Goal: Register for event/course

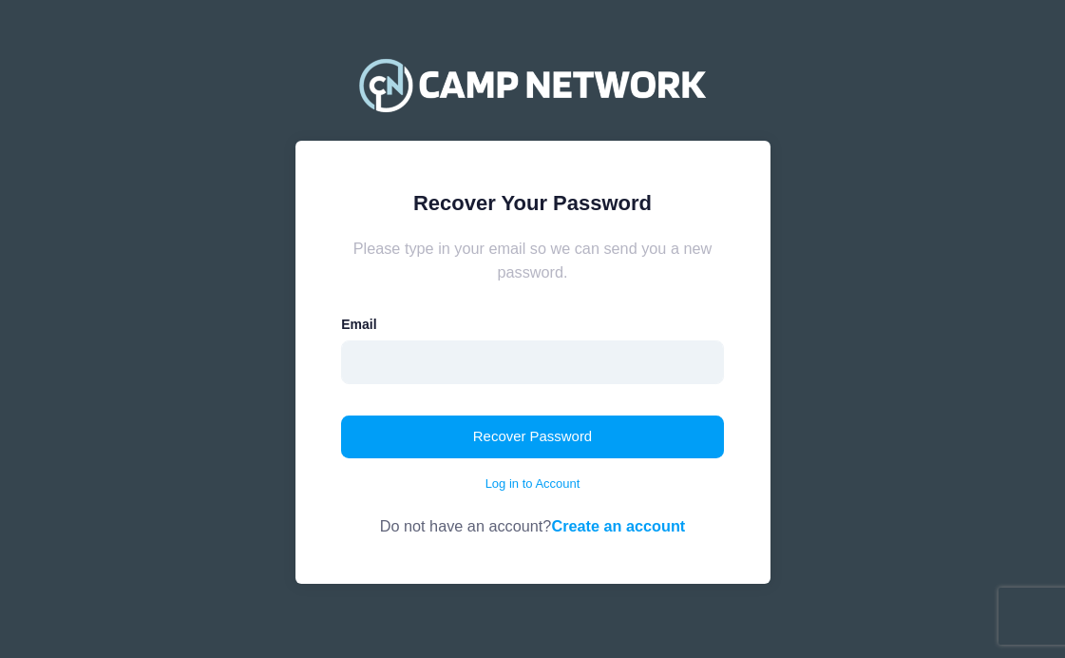
click at [444, 368] on input "email" at bounding box center [532, 362] width 383 height 44
type input "[EMAIL_ADDRESS][DOMAIN_NAME]"
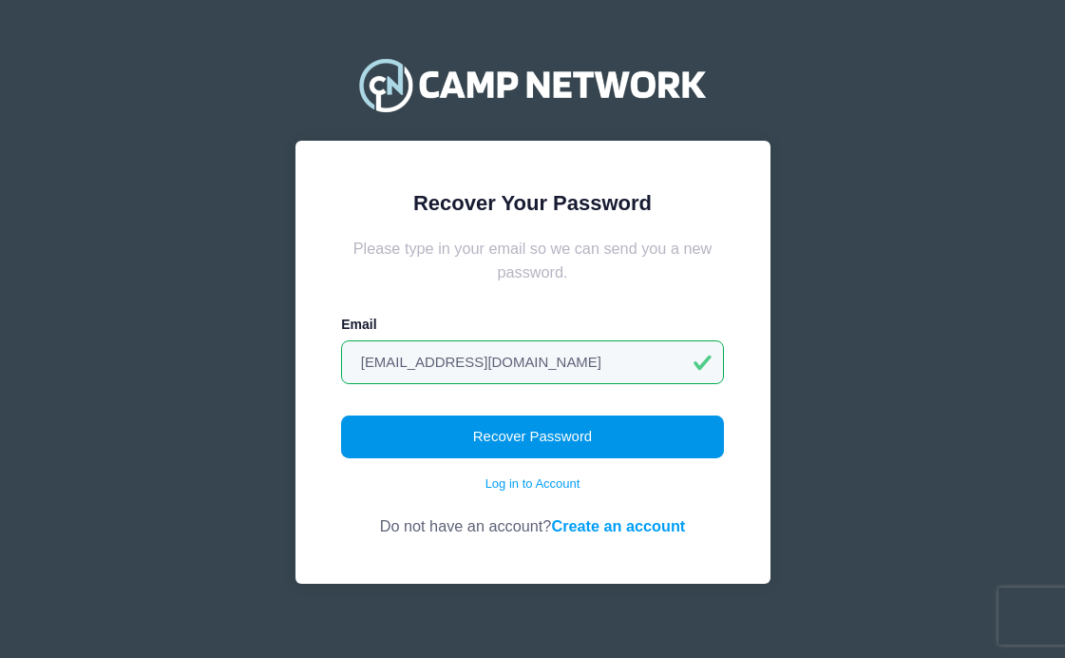
click at [506, 431] on button "Recover Password" at bounding box center [532, 437] width 383 height 44
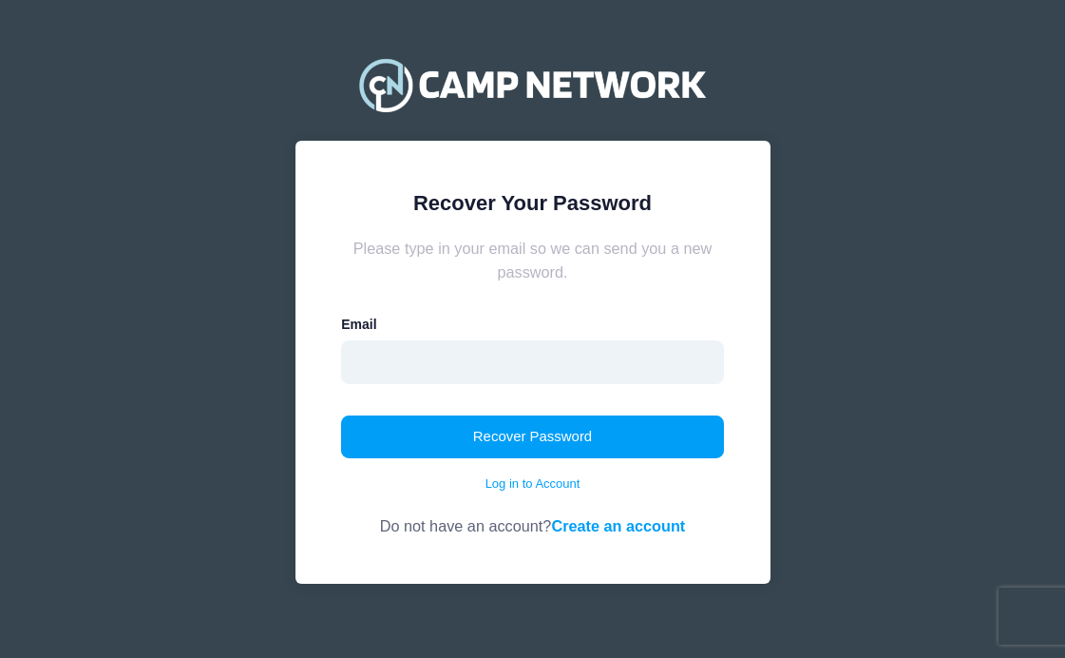
click at [442, 366] on input "email" at bounding box center [532, 362] width 383 height 44
type input "peterworstell12@gmail.com"
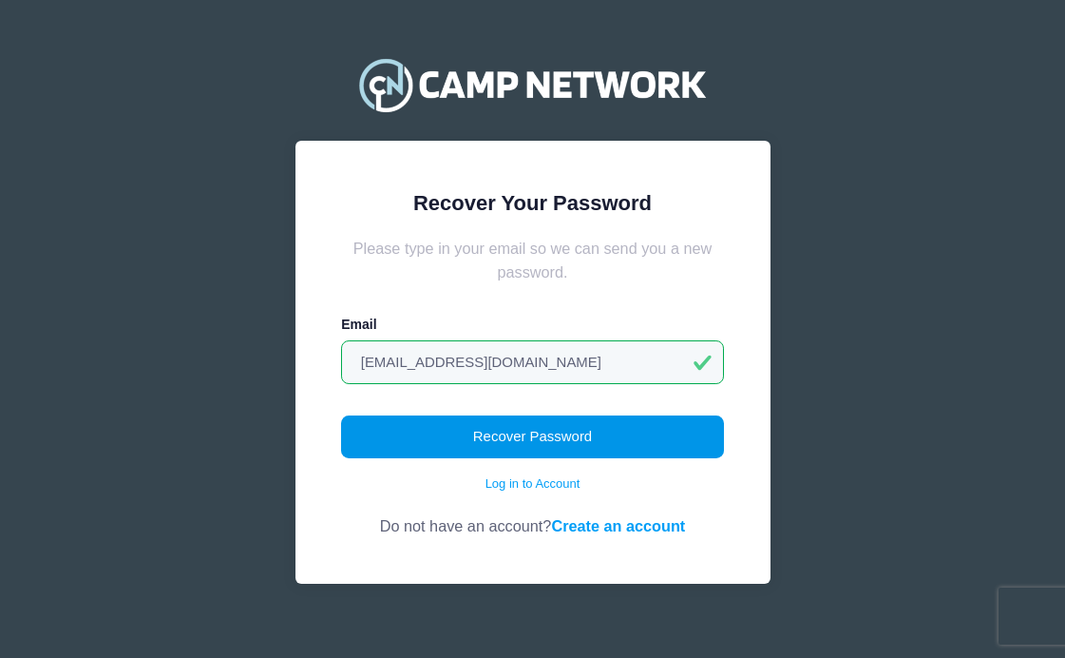
click at [501, 432] on button "Recover Password" at bounding box center [532, 437] width 383 height 44
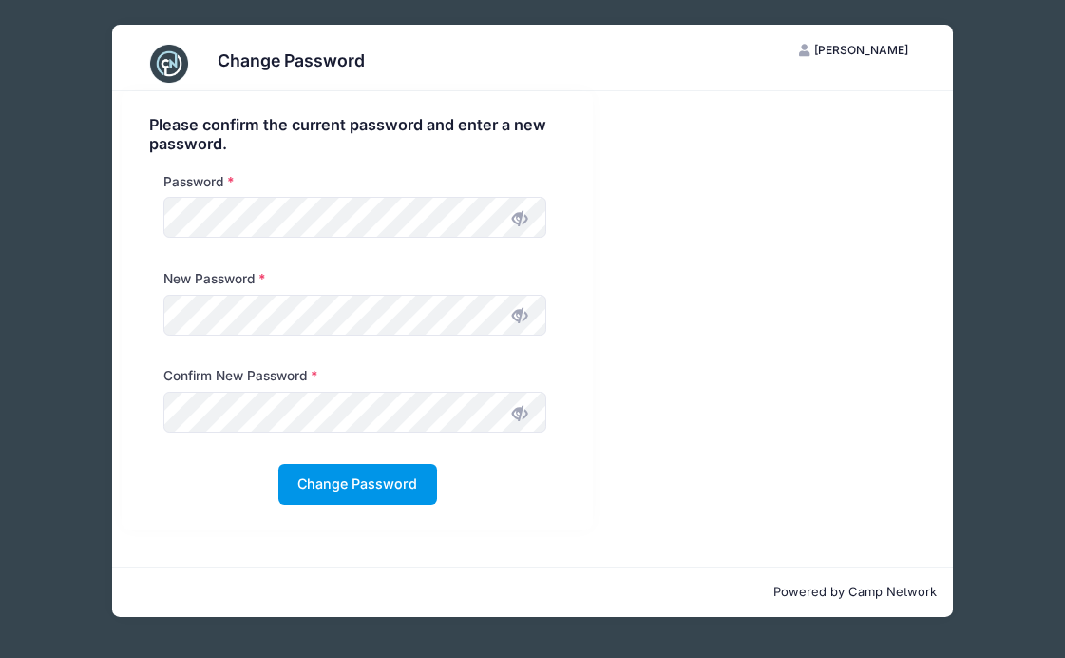
click at [329, 480] on button "Change Password" at bounding box center [357, 484] width 159 height 41
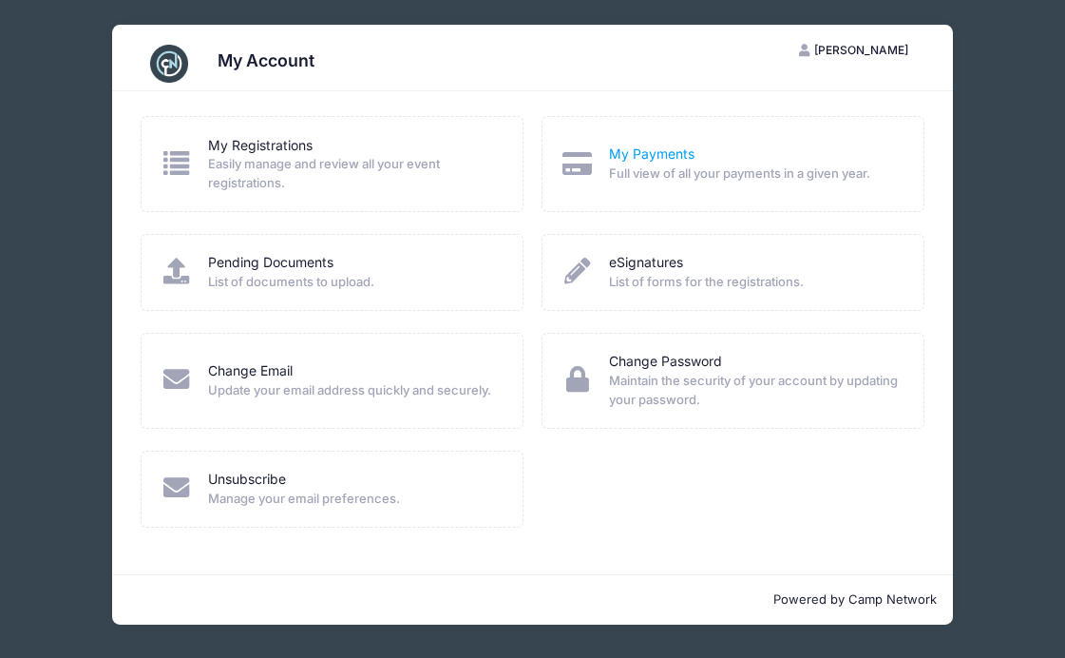
click at [650, 155] on link "My Payments" at bounding box center [652, 154] width 86 height 20
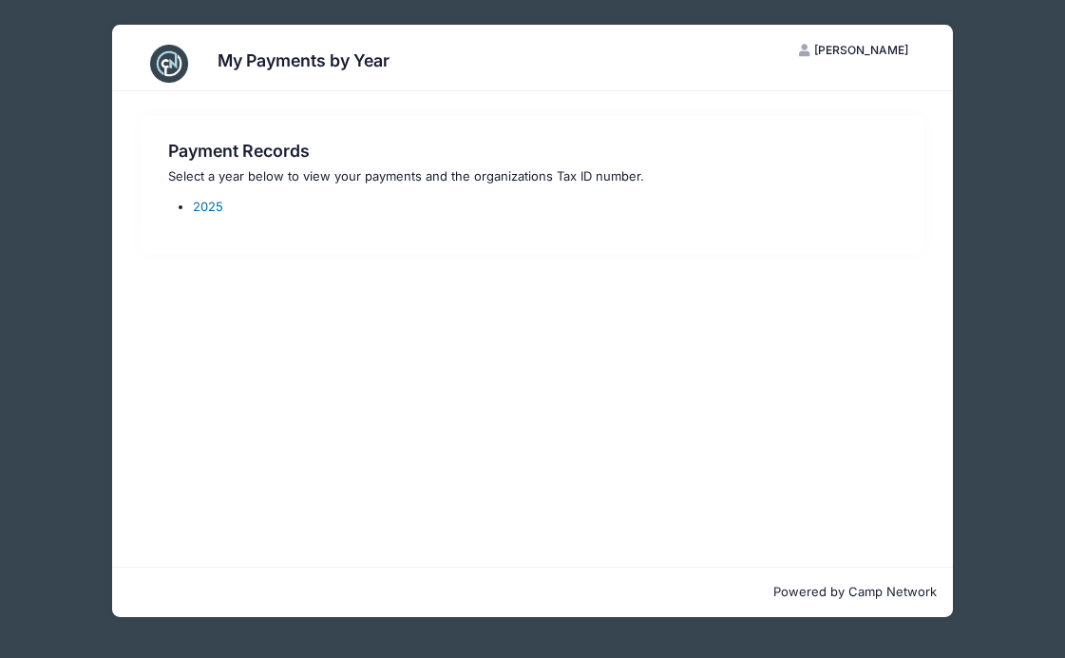
click at [207, 209] on link "2025" at bounding box center [208, 206] width 30 height 15
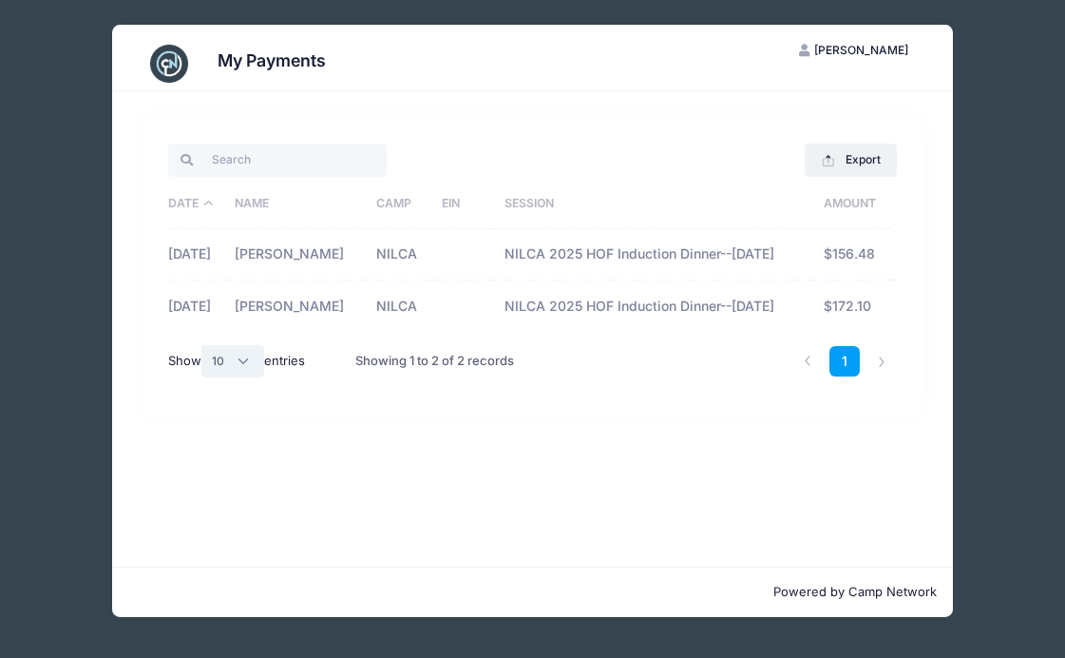
click at [248, 377] on select "All 10 25 50" at bounding box center [232, 361] width 63 height 32
select select "-1"
click at [203, 377] on select "All 10 25 50" at bounding box center [232, 361] width 63 height 32
click at [981, 444] on div "My Payments PW Peter Worstell My Account Logout Export Excel CSV Print Date Nam…" at bounding box center [533, 320] width 1008 height 641
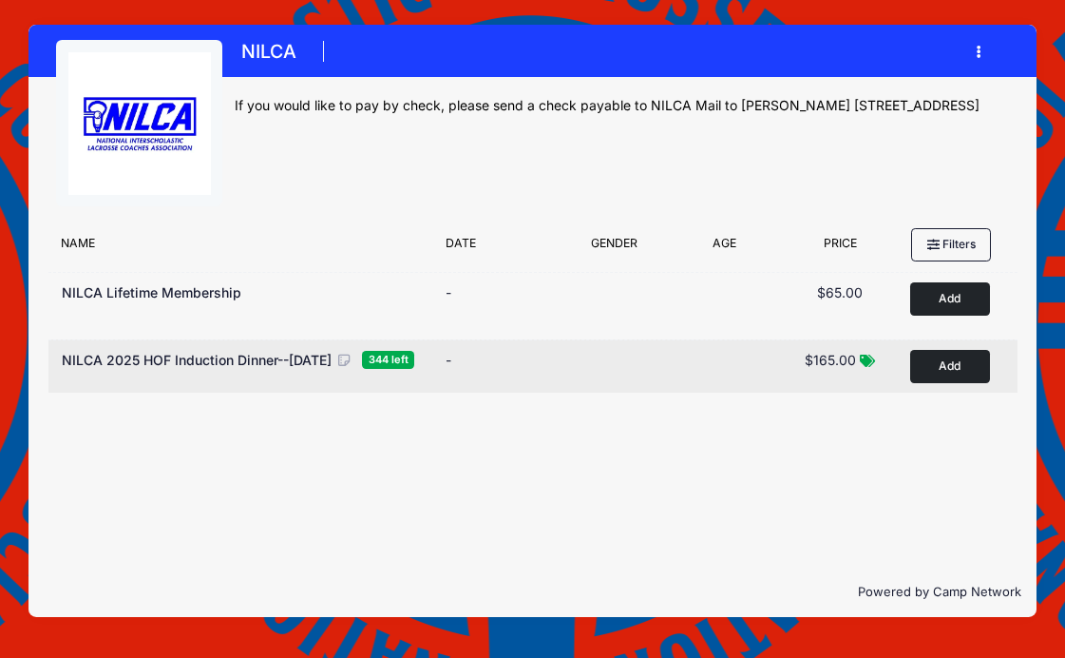
click at [945, 368] on button "Add to Cart" at bounding box center [950, 366] width 80 height 33
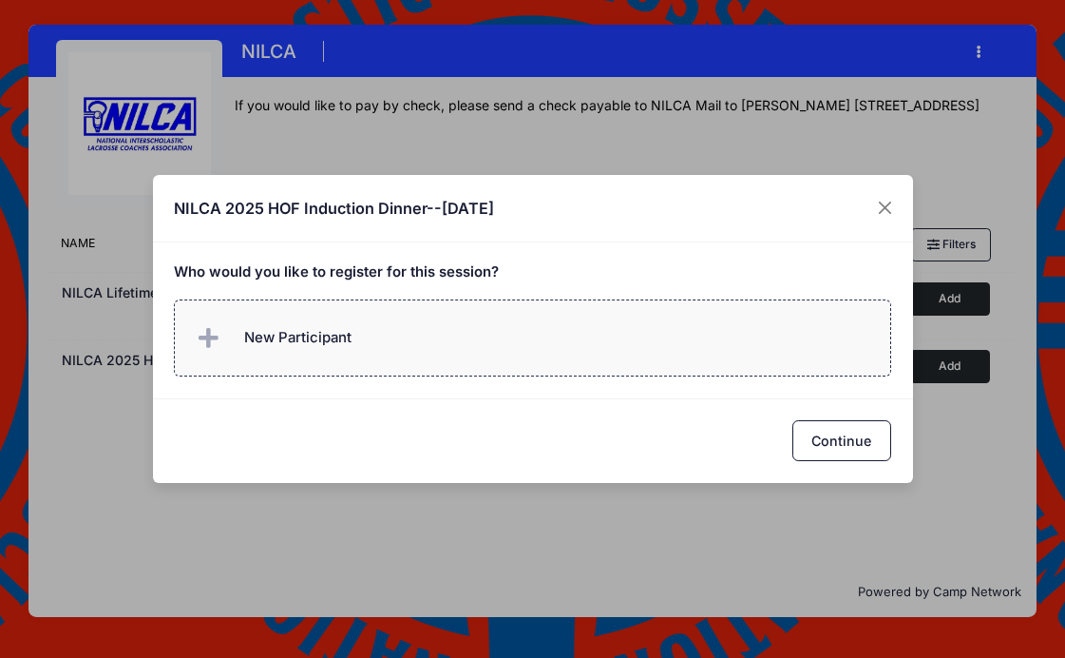
click at [336, 335] on span "New Participant" at bounding box center [297, 337] width 107 height 21
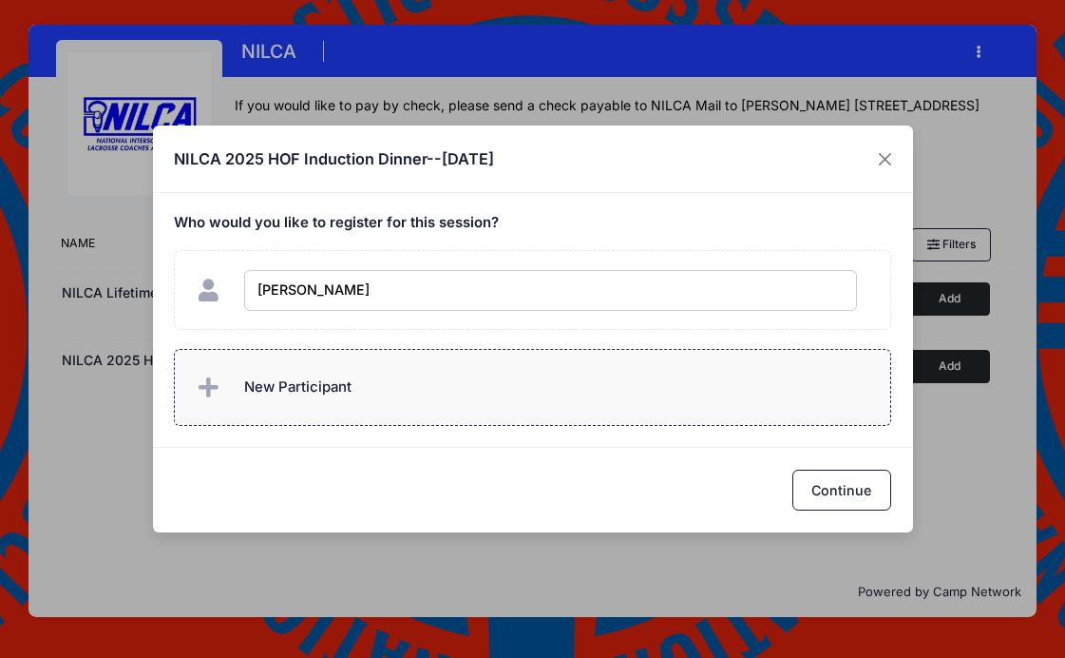
type input "[PERSON_NAME]"
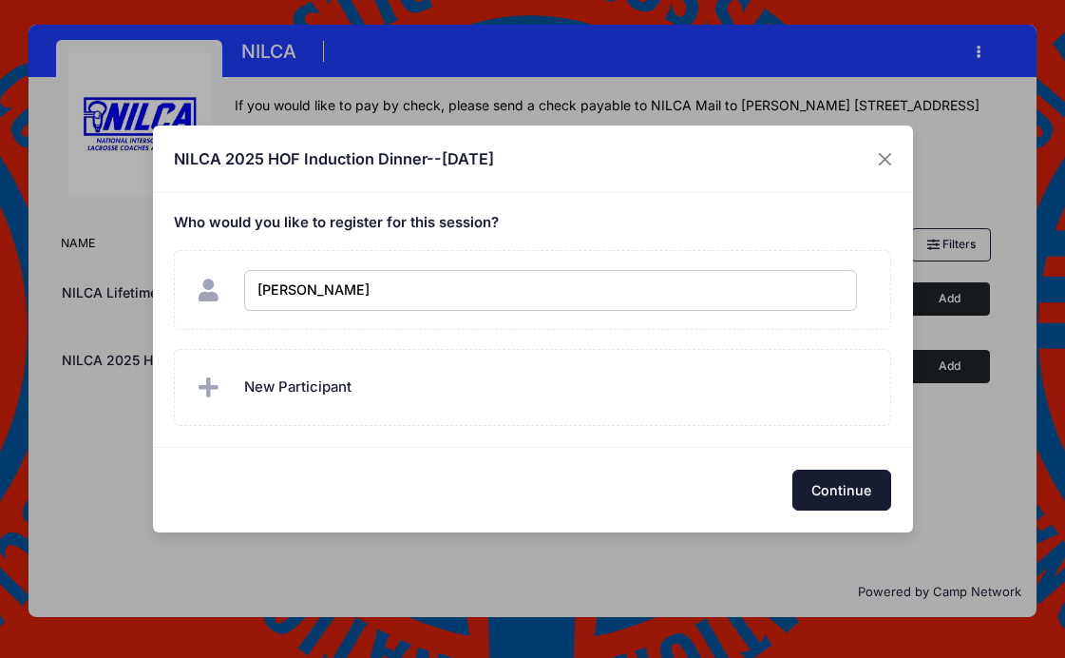
checkbox input "true"
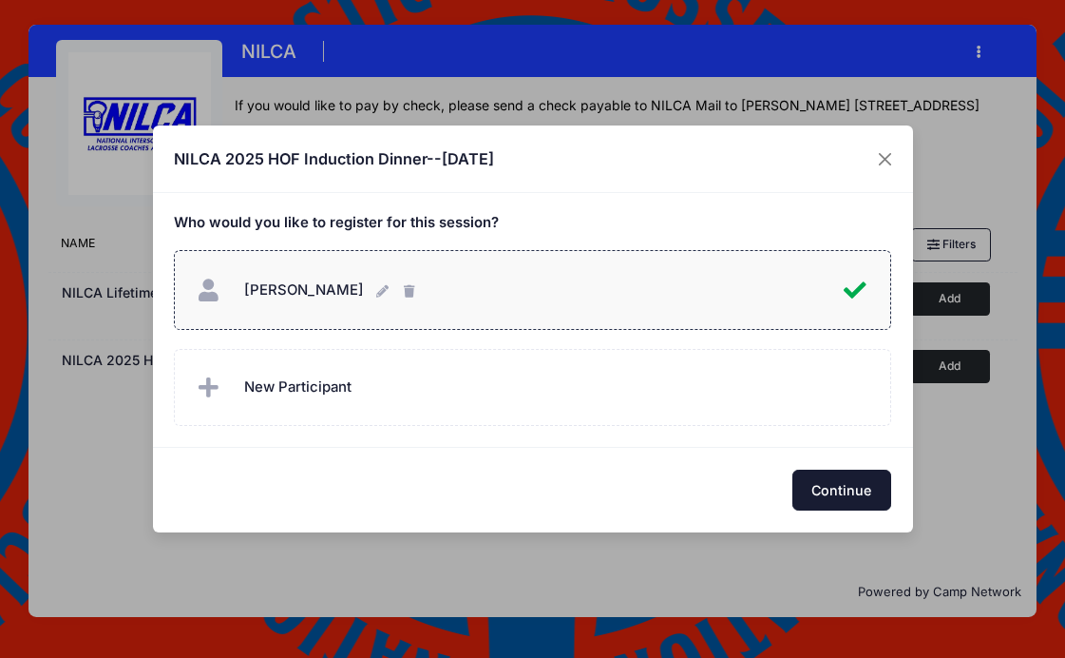
click at [851, 496] on button "Continue" at bounding box center [841, 489] width 99 height 41
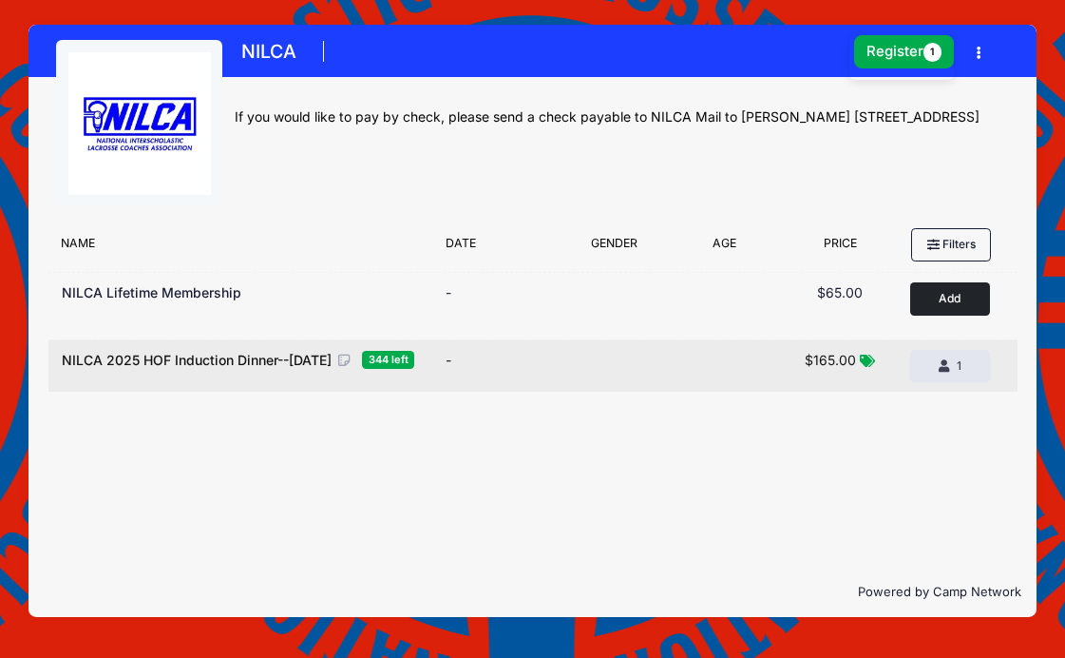
click at [510, 365] on div "Dates -" at bounding box center [499, 366] width 124 height 32
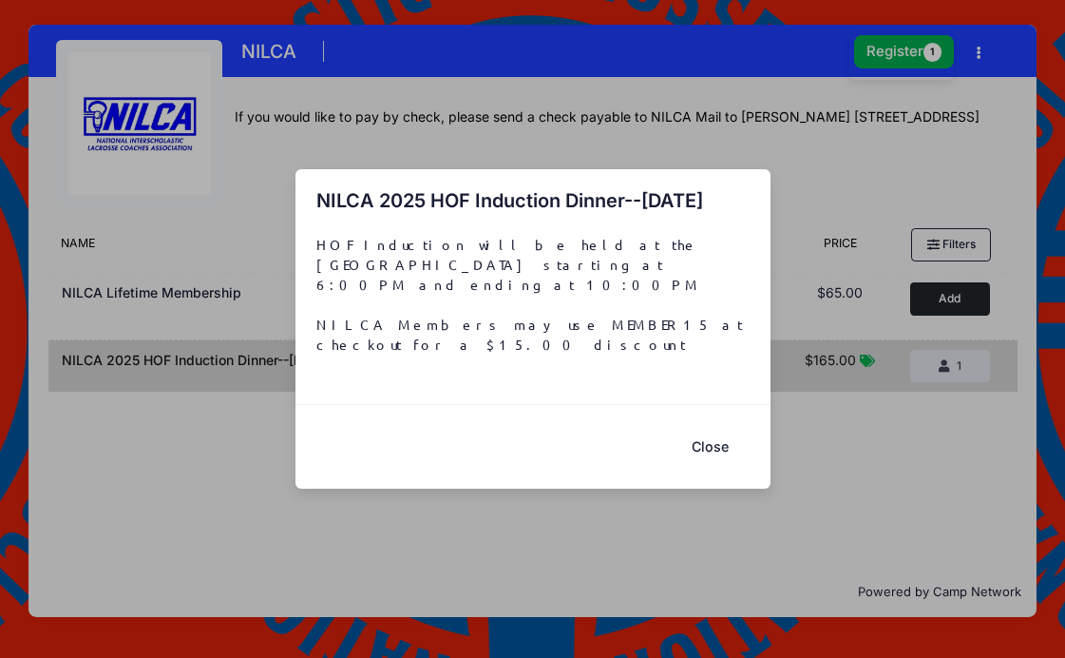
click at [706, 439] on button "Close" at bounding box center [711, 447] width 76 height 41
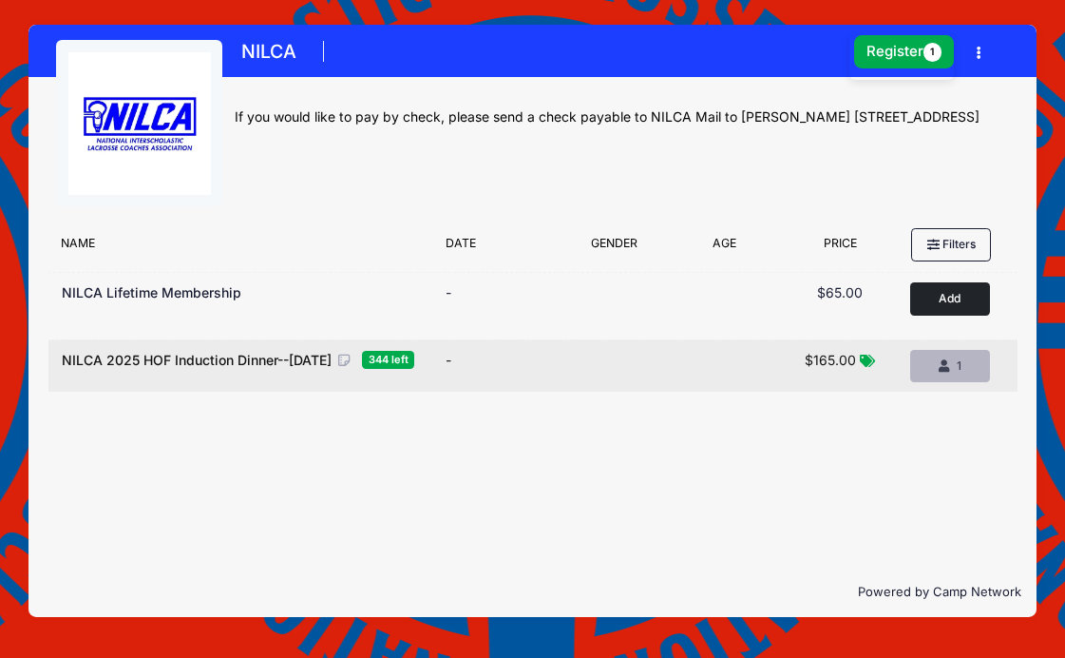
click at [948, 367] on icon "button" at bounding box center [946, 367] width 15 height 0
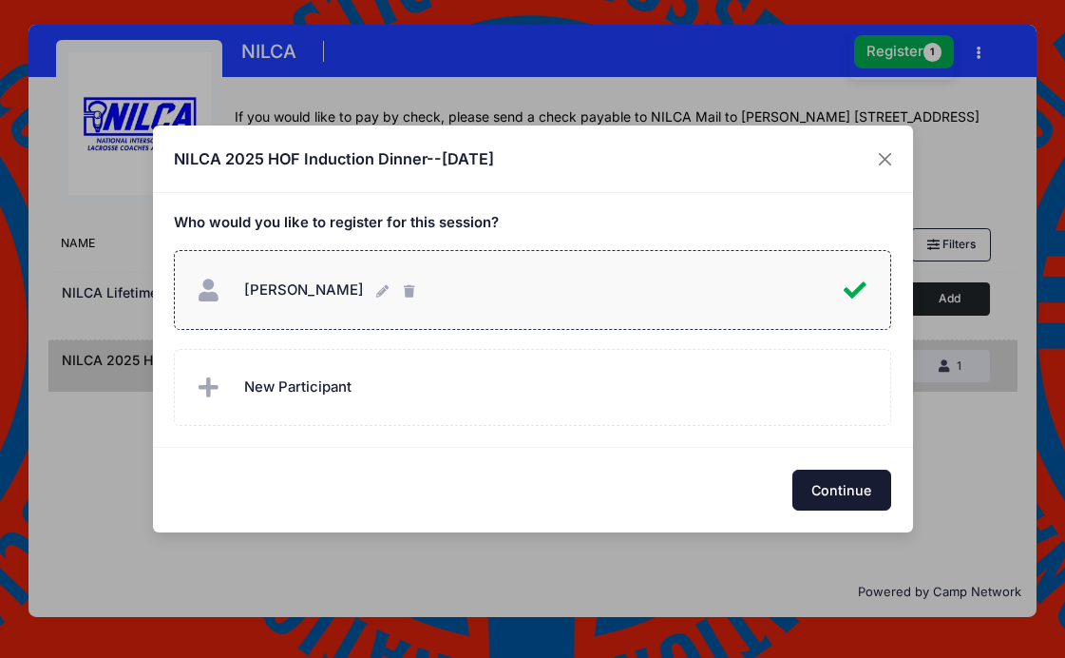
click at [833, 487] on button "Continue" at bounding box center [841, 489] width 99 height 41
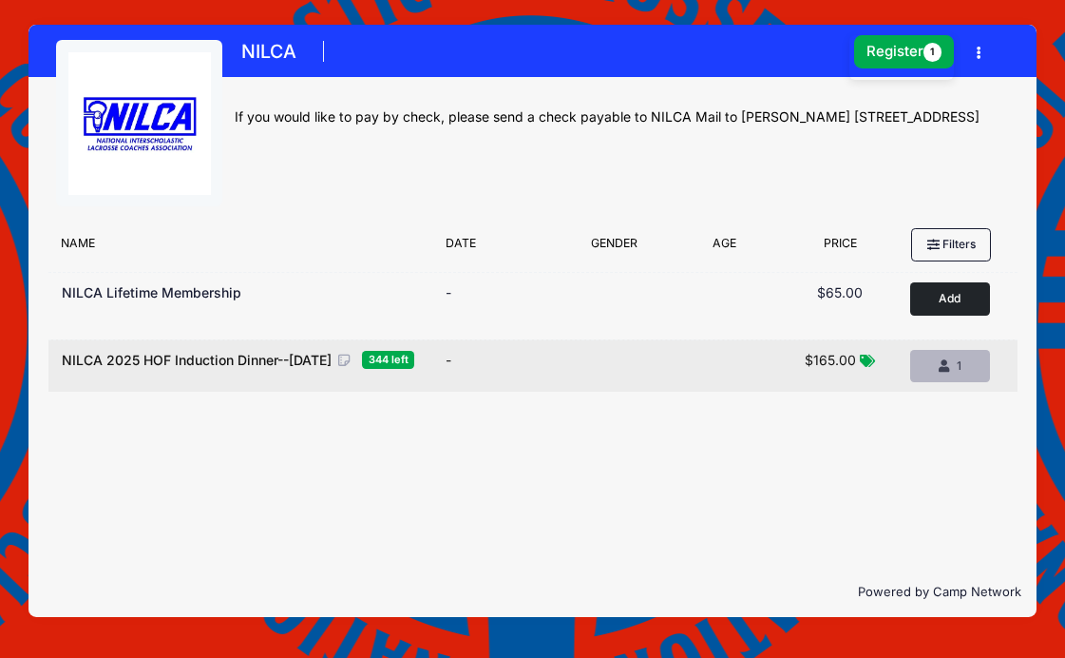
click at [961, 363] on span "1" at bounding box center [959, 365] width 5 height 14
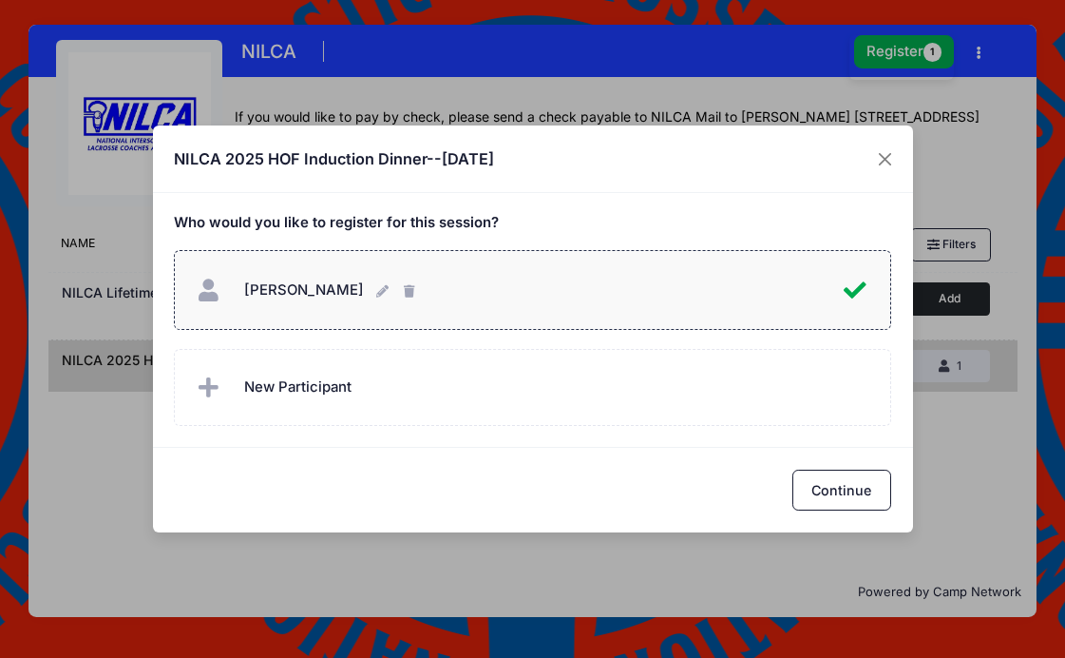
click at [605, 293] on div "Patrick Worstell Patrick Worstell" at bounding box center [519, 290] width 650 height 41
checkbox input "false"
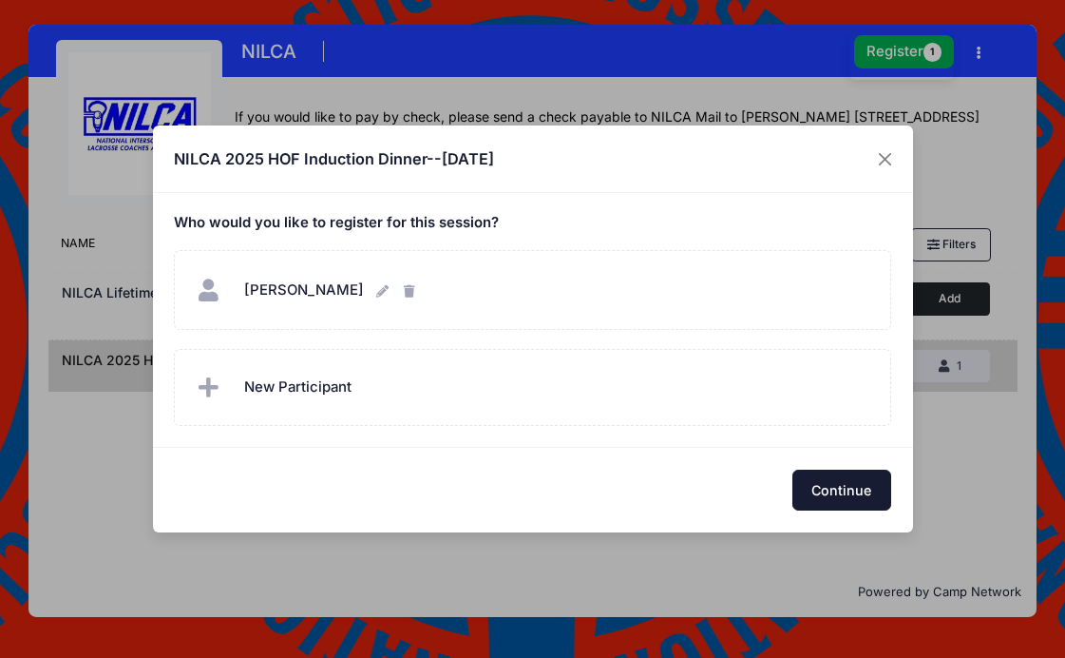
click at [833, 493] on button "Continue" at bounding box center [841, 489] width 99 height 41
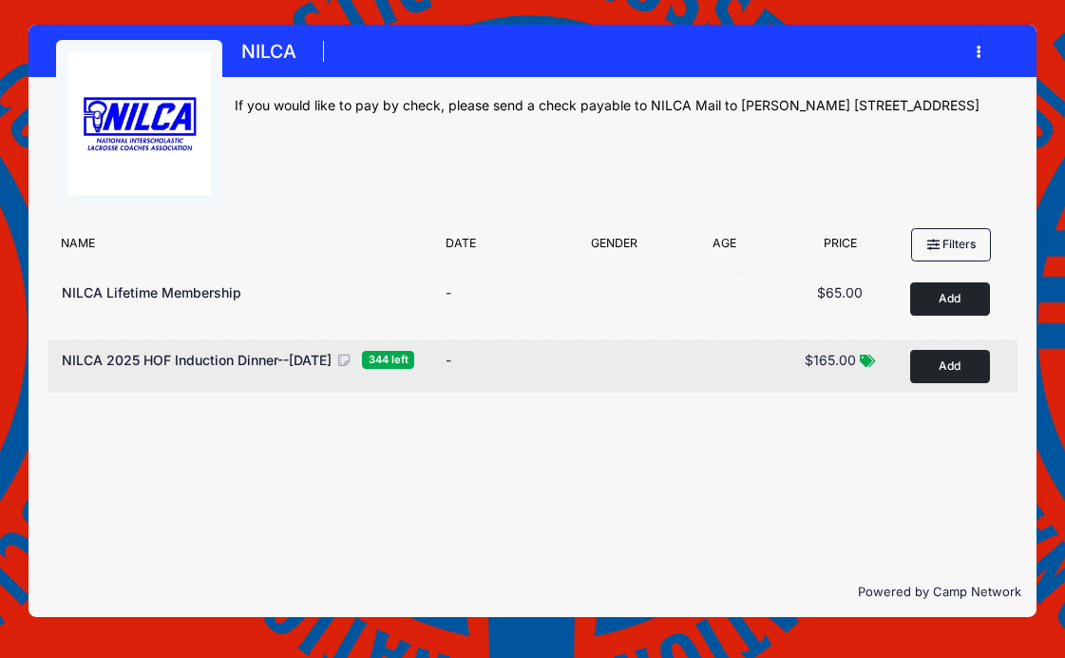
click at [951, 368] on button "Add to Cart" at bounding box center [950, 366] width 80 height 33
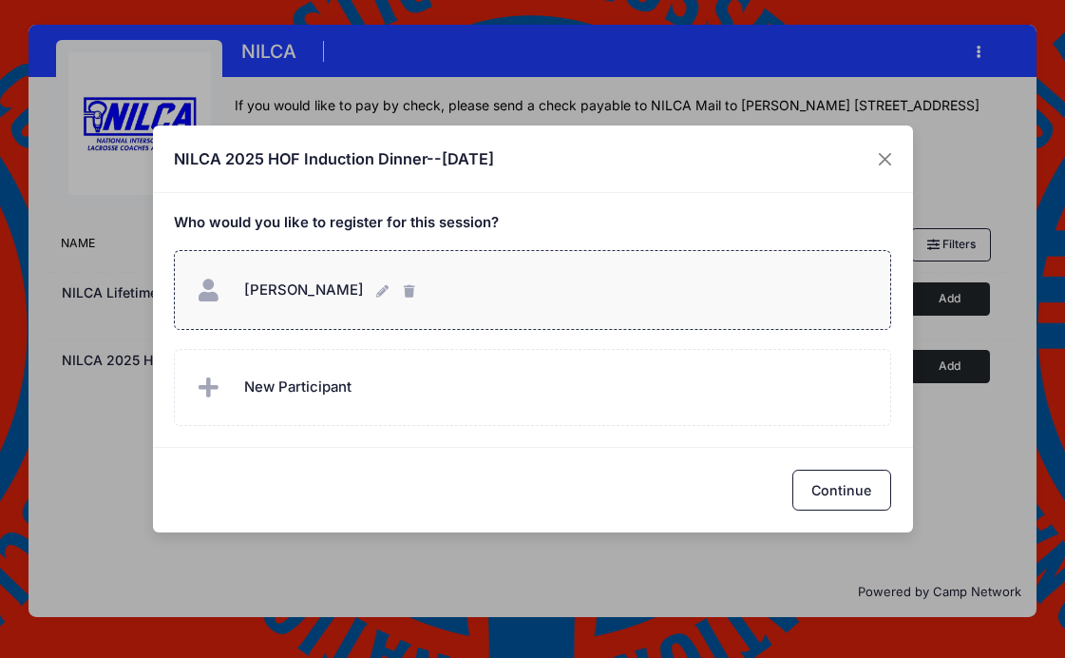
click at [511, 296] on div "Patrick Worstell Patrick Worstell" at bounding box center [533, 290] width 678 height 41
checkbox input "true"
click at [837, 488] on button "Continue" at bounding box center [841, 489] width 99 height 41
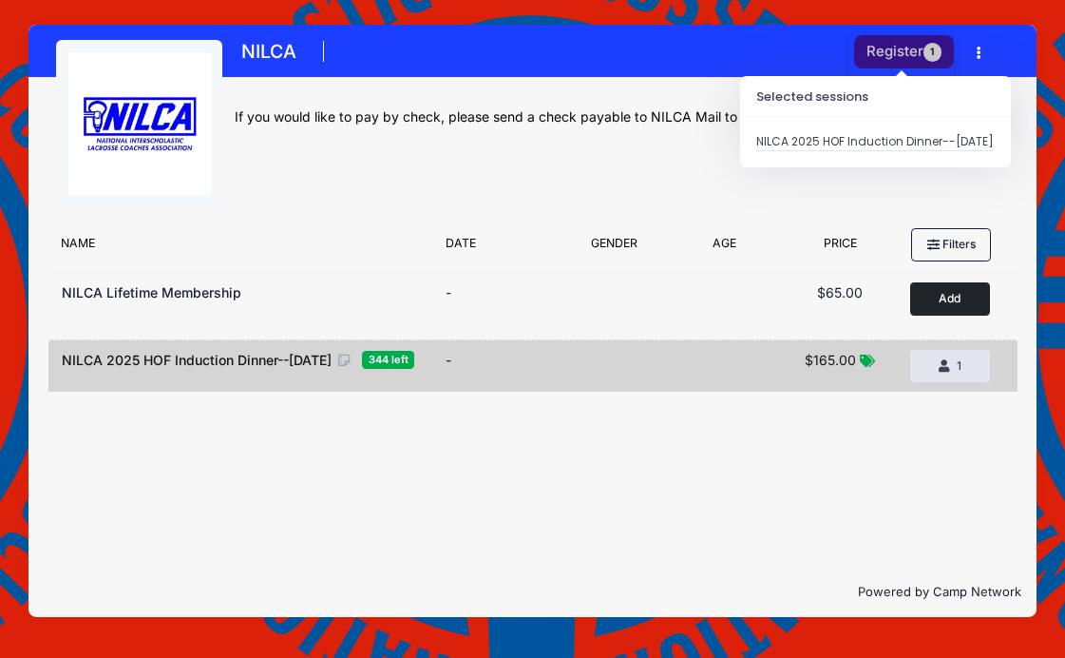
click at [889, 59] on button "Register 1" at bounding box center [904, 51] width 101 height 33
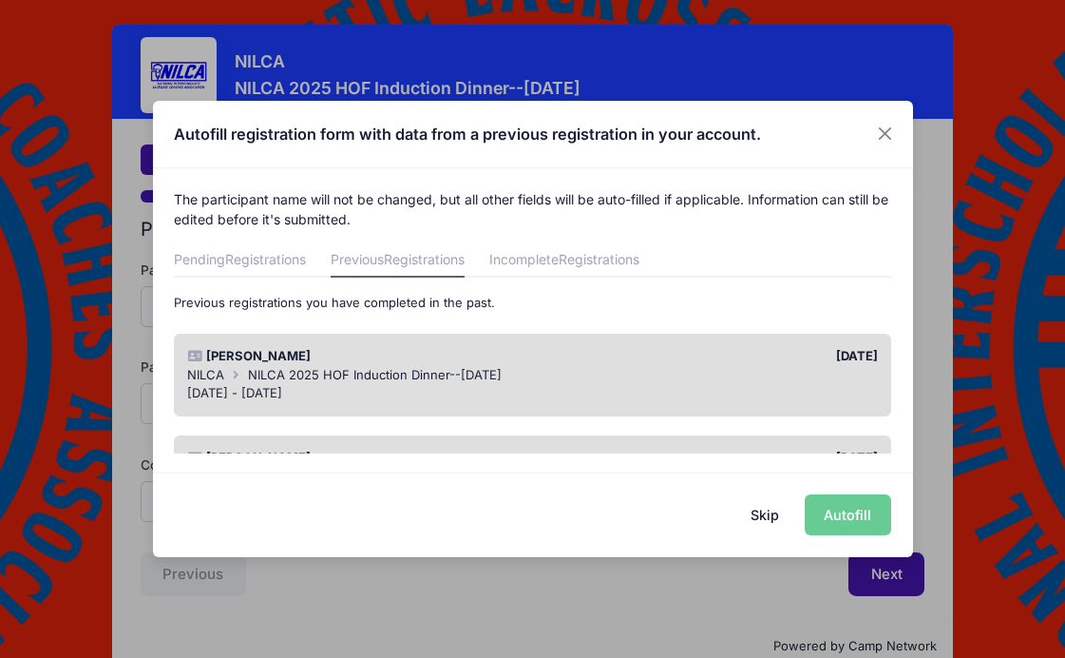
click at [772, 514] on button "Skip" at bounding box center [764, 514] width 67 height 41
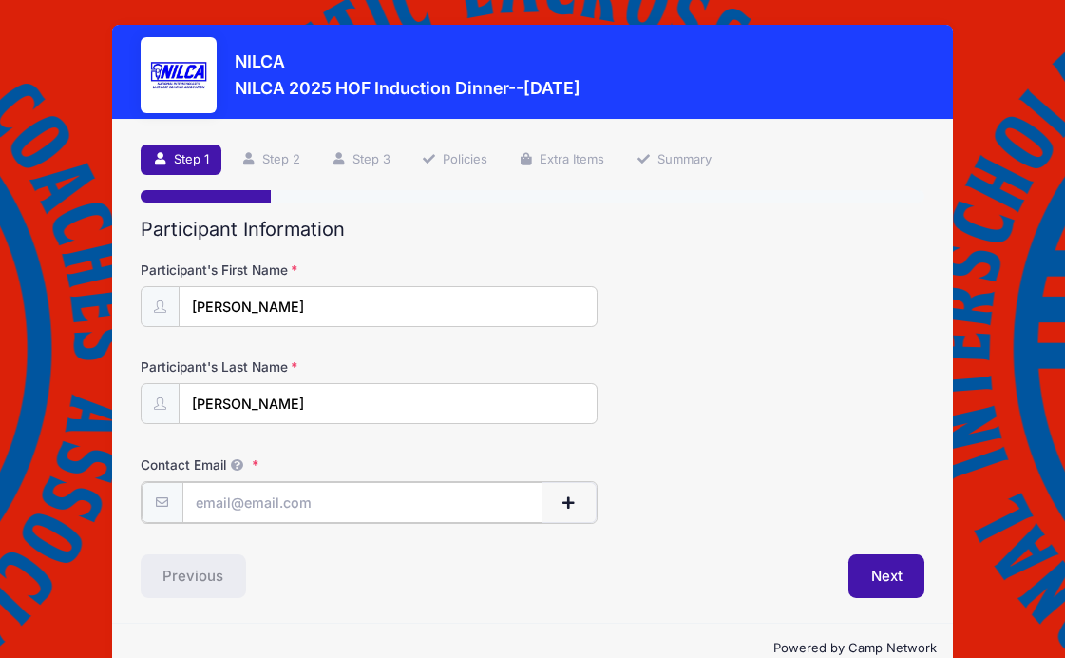
click at [264, 505] on input "Contact Email" at bounding box center [362, 502] width 361 height 41
type input "[EMAIL_ADDRESS][DOMAIN_NAME]"
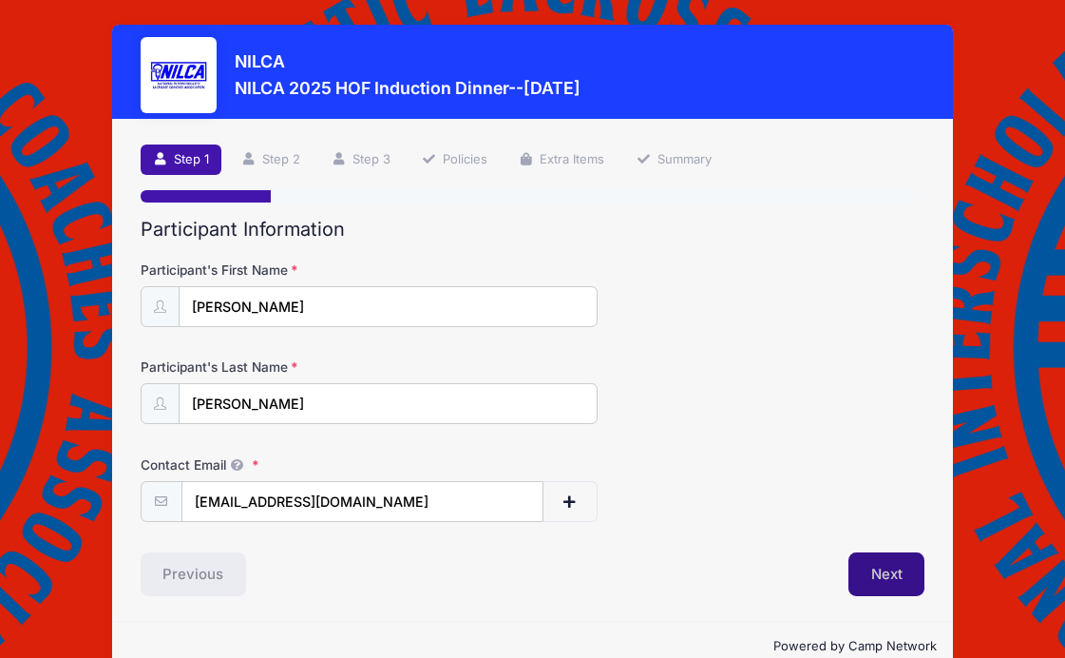
click at [882, 576] on button "Next" at bounding box center [887, 574] width 77 height 44
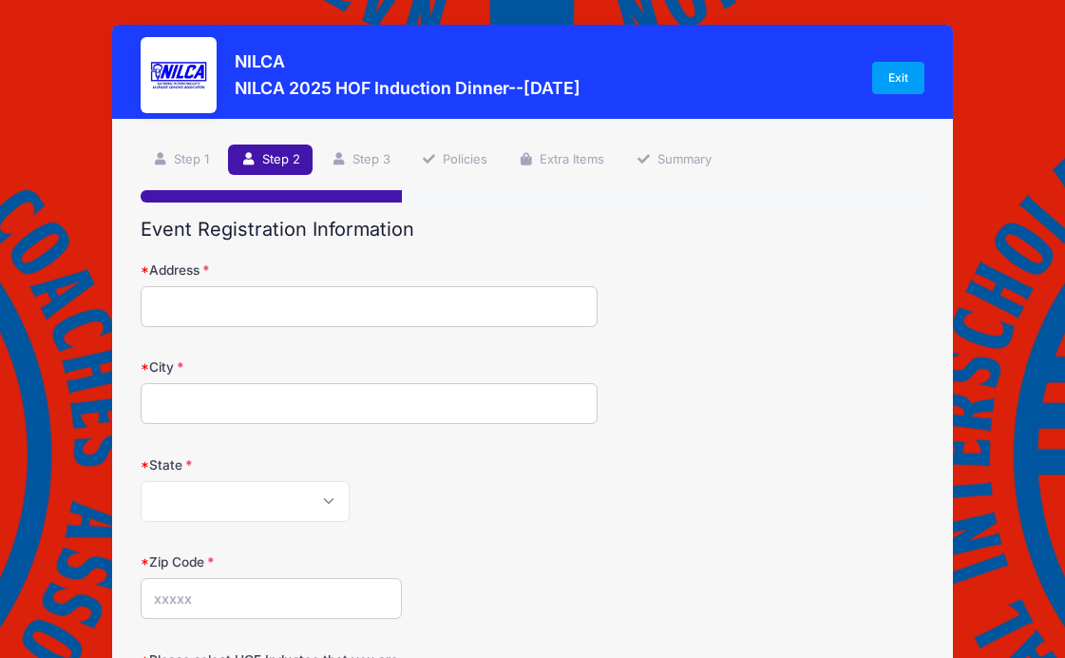
click at [273, 315] on input "Address" at bounding box center [370, 306] width 458 height 41
type input "322 Adagio Dr"
type input "Danville"
select select "CA"
type input "94526"
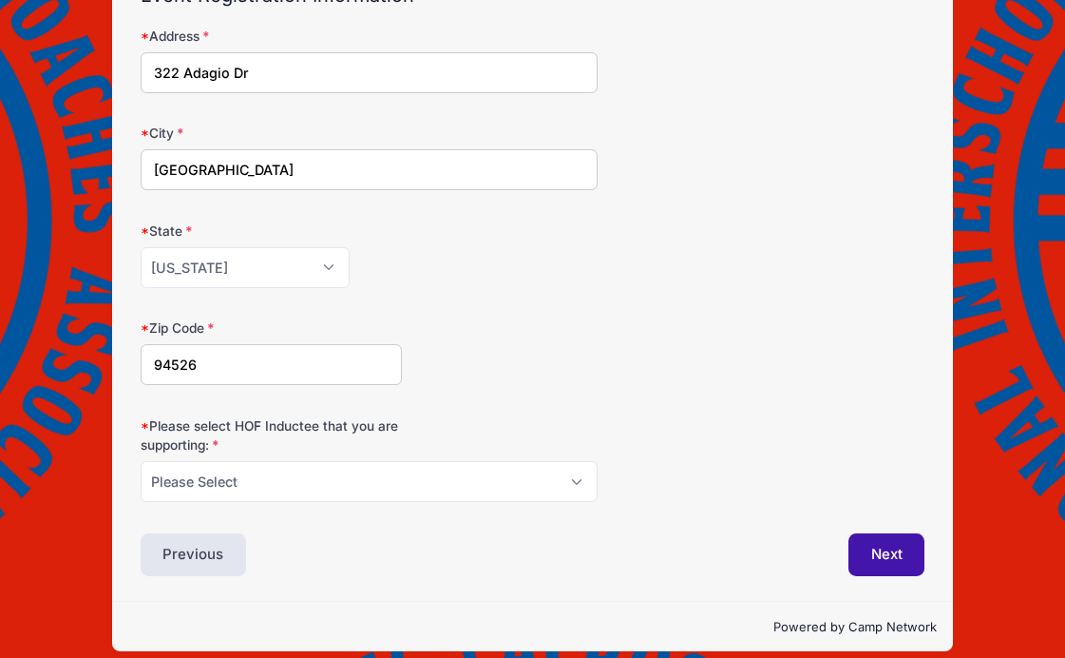
scroll to position [252, 0]
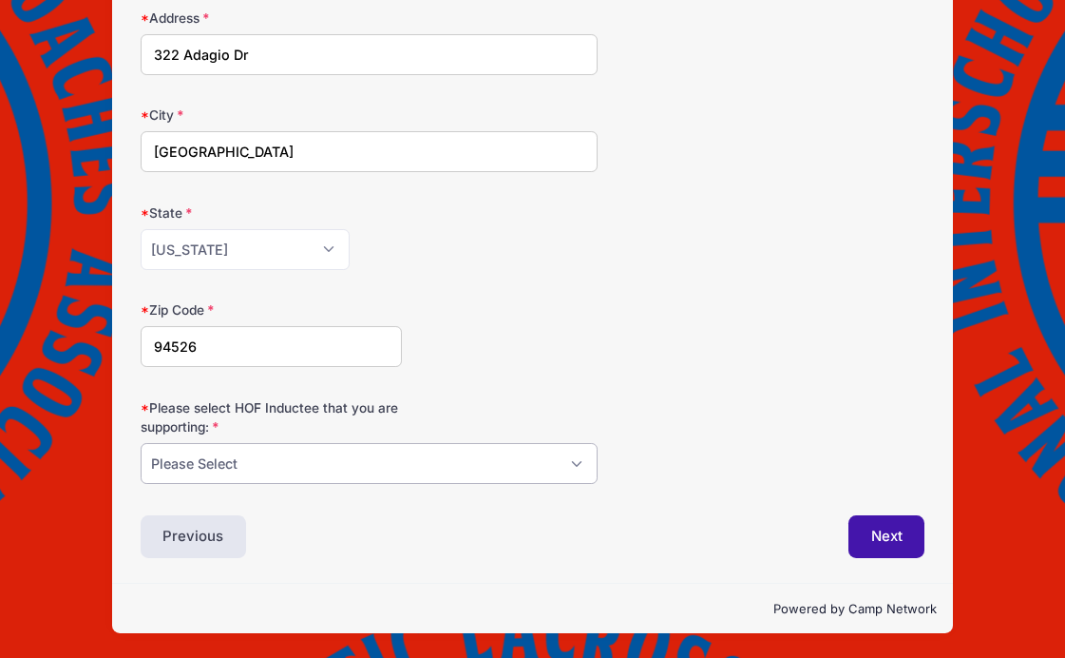
click at [418, 470] on select "Please Select Dennis Bonn Charlie Burch Mike Delia Steve Finnell Bryan Kelly Ke…" at bounding box center [370, 463] width 458 height 41
select select "Steve Finnell"
click at [141, 443] on select "Please Select Dennis Bonn Charlie Burch Mike Delia Steve Finnell Bryan Kelly Ke…" at bounding box center [370, 463] width 458 height 41
click at [881, 532] on button "Next" at bounding box center [887, 537] width 77 height 44
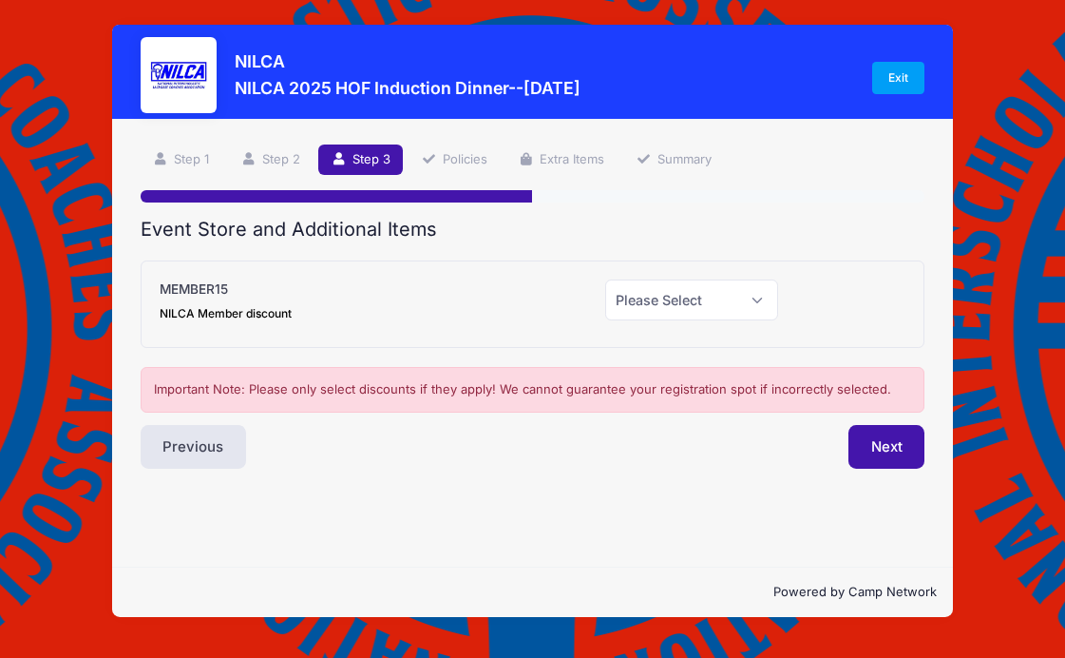
scroll to position [0, 0]
click at [882, 448] on button "Next" at bounding box center [887, 447] width 77 height 44
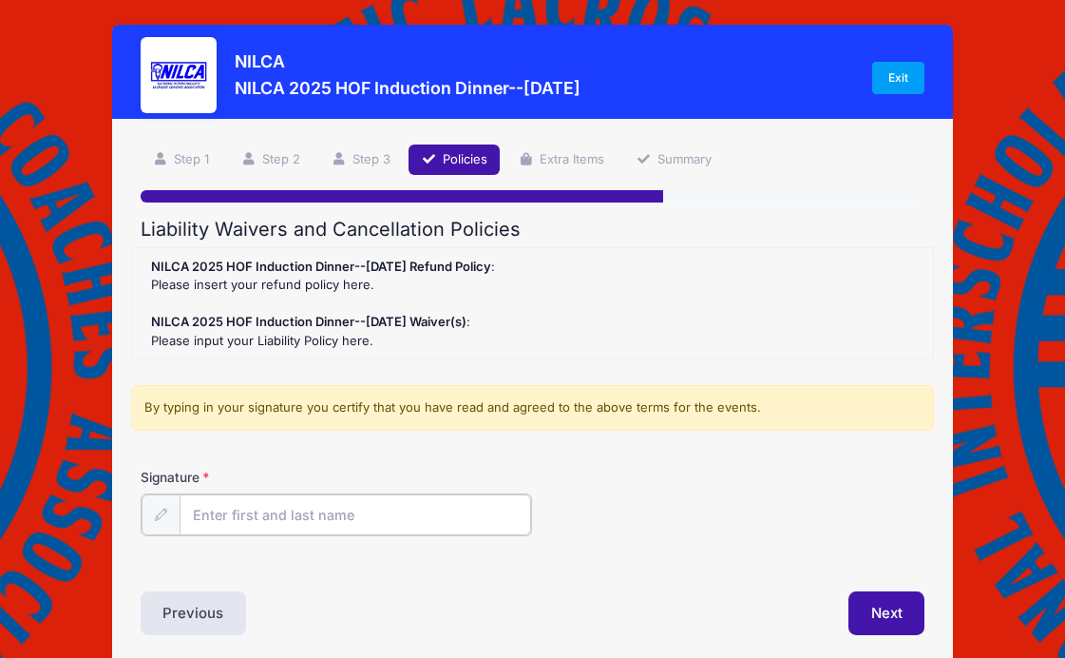
click at [361, 516] on input "Signature" at bounding box center [356, 514] width 353 height 41
type input "Peter Worstell"
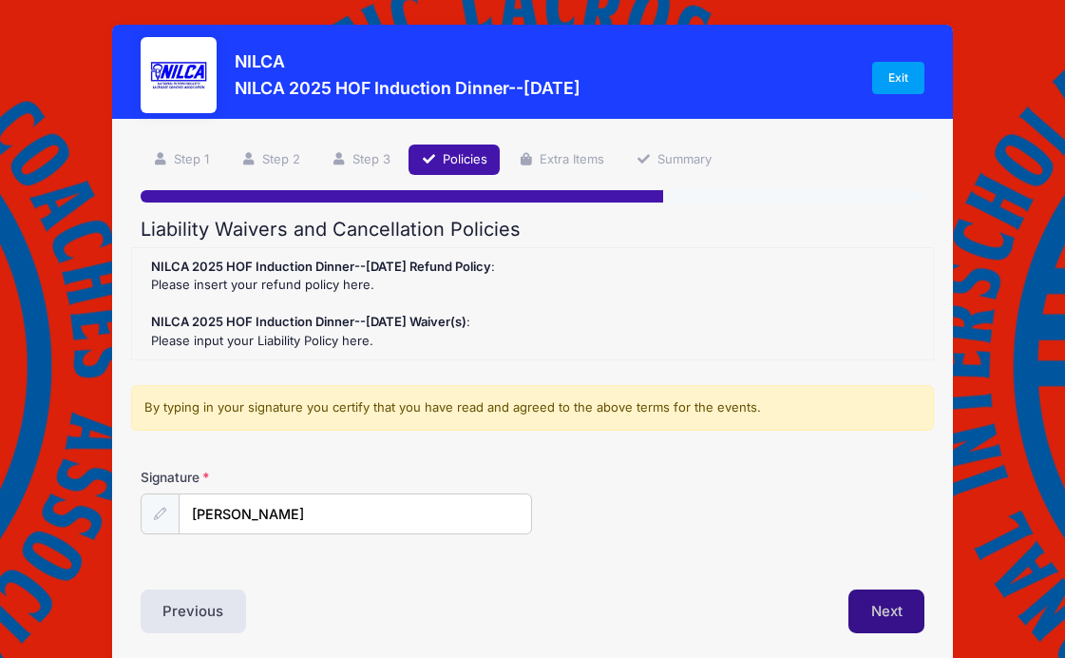
click at [883, 608] on button "Next" at bounding box center [887, 611] width 77 height 44
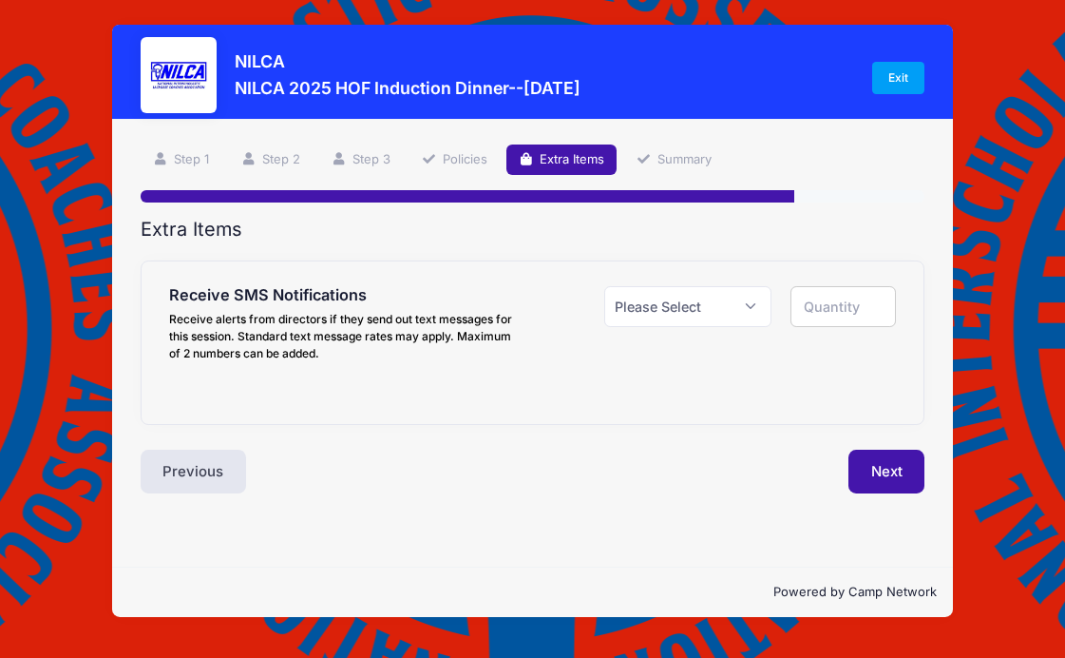
click at [845, 306] on input "number" at bounding box center [843, 306] width 105 height 41
type input "0"
click at [754, 305] on select "Please Select Yes ($0.00) No" at bounding box center [688, 306] width 168 height 41
select select "0"
click at [604, 286] on select "Please Select Yes ($0.00) No" at bounding box center [688, 306] width 168 height 41
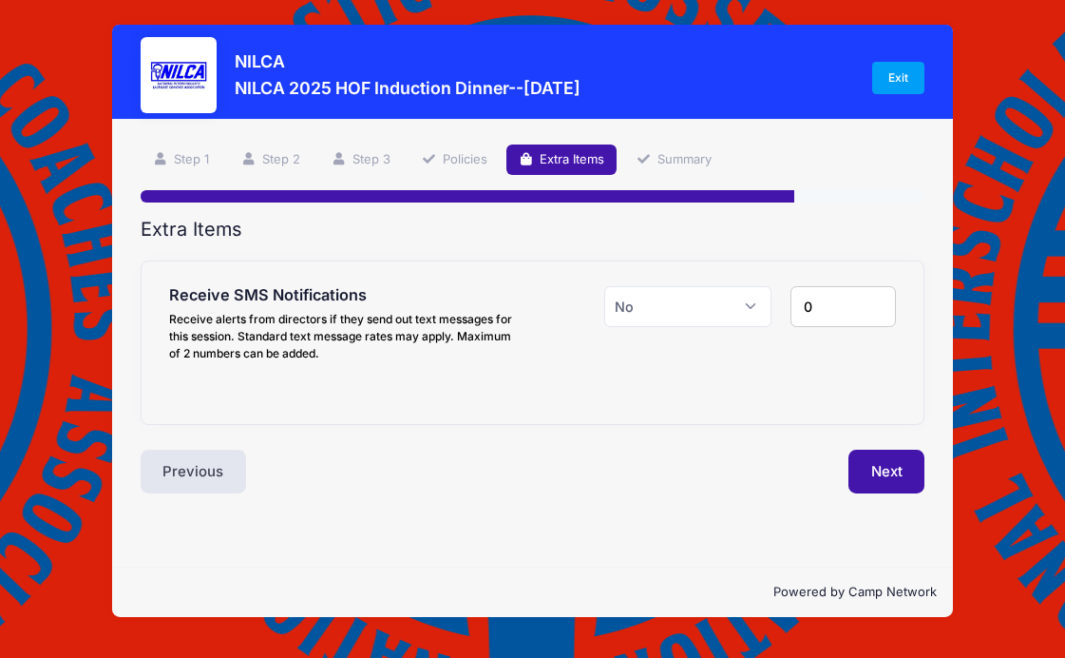
click at [841, 302] on input "0" at bounding box center [843, 306] width 105 height 41
click at [897, 469] on button "Next" at bounding box center [887, 471] width 77 height 44
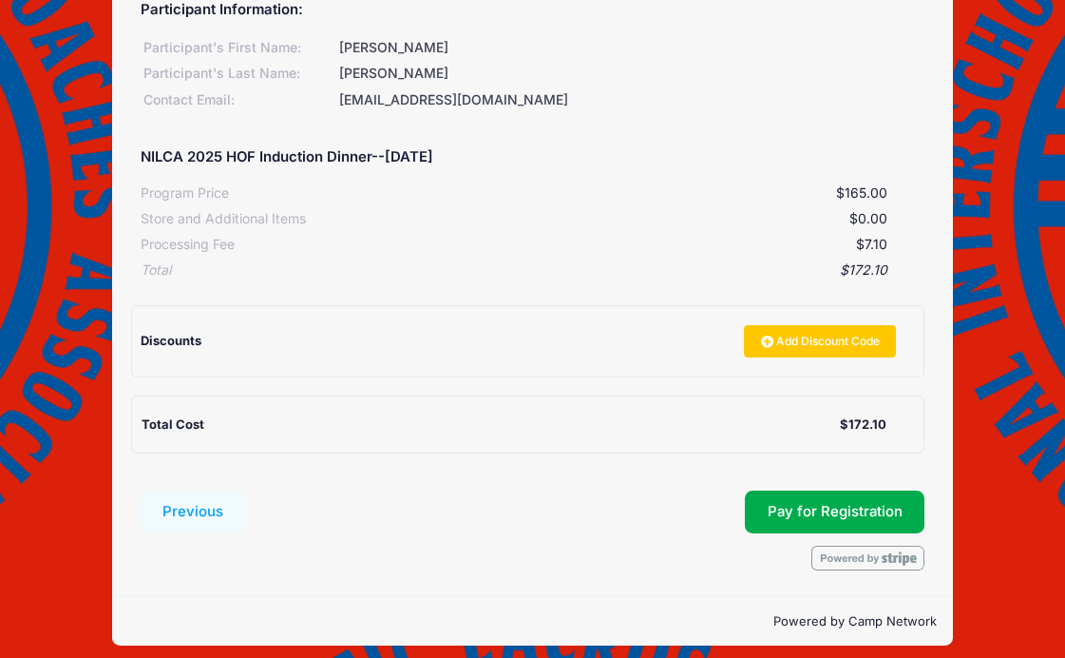
scroll to position [269, 0]
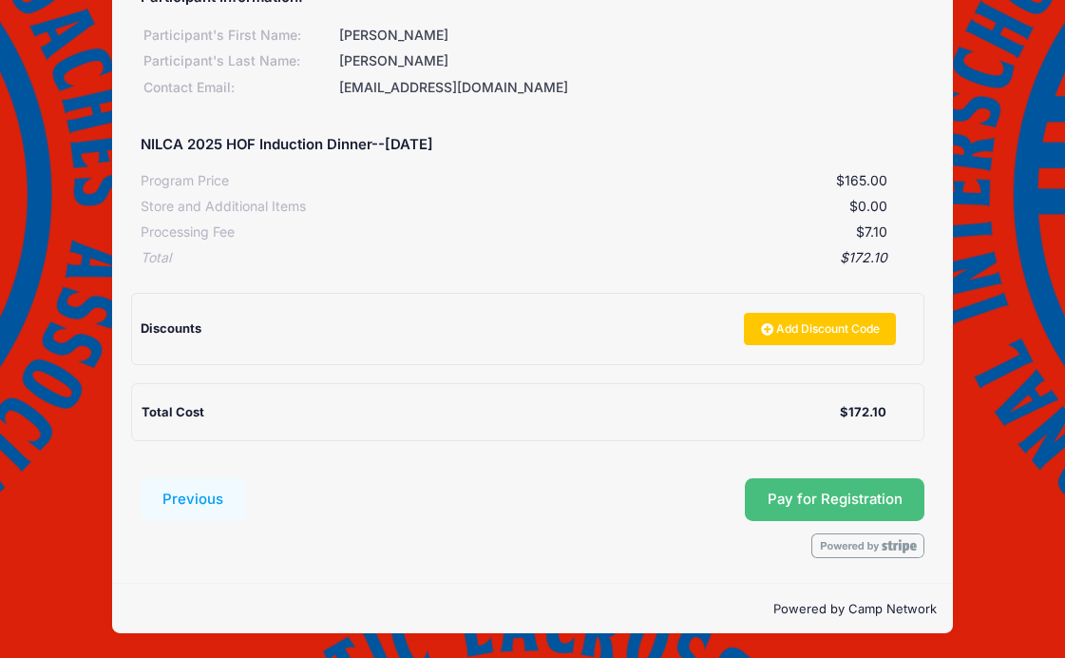
click at [827, 500] on button "Pay for Registration" at bounding box center [835, 500] width 181 height 44
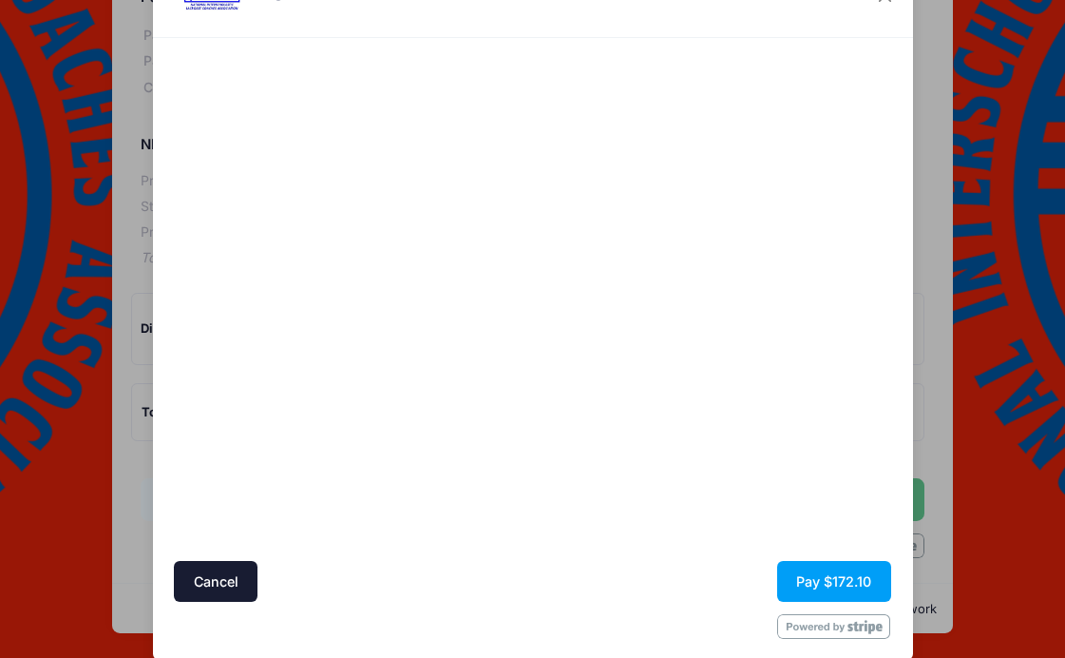
scroll to position [109, 0]
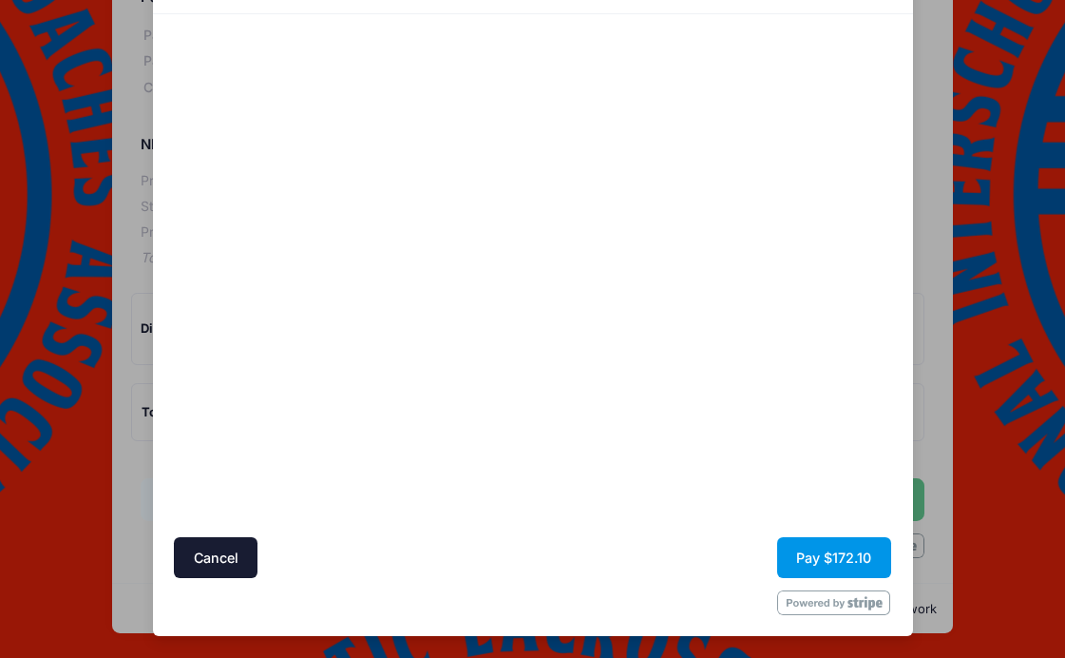
click at [821, 555] on button "Pay $172.10" at bounding box center [834, 557] width 114 height 41
click at [824, 559] on button "Pay $172.10" at bounding box center [834, 557] width 114 height 41
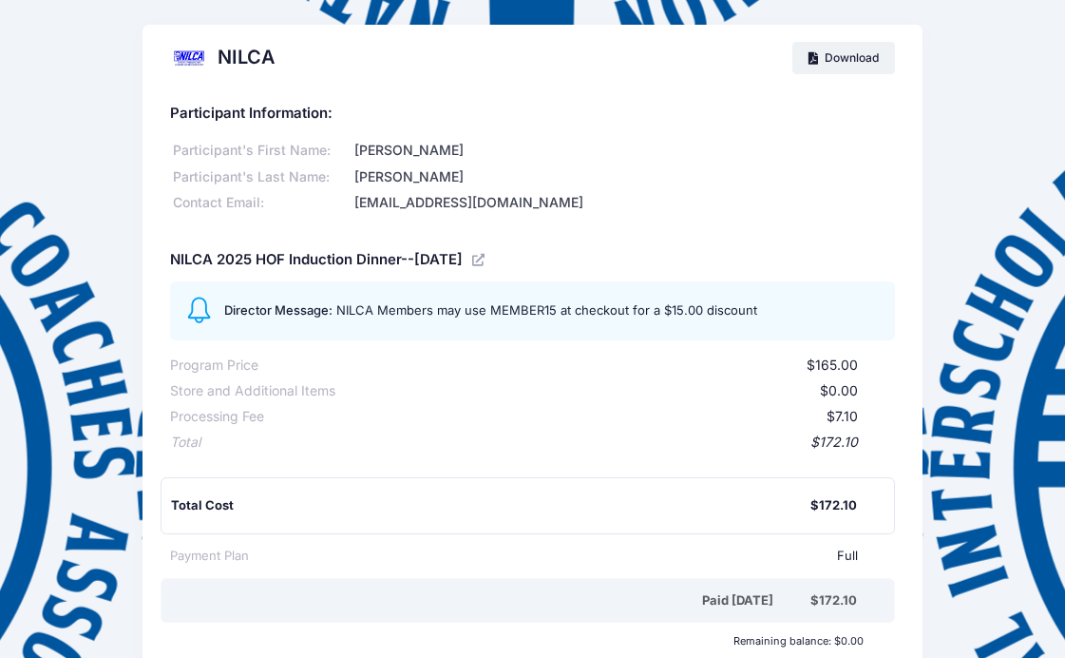
click at [570, 105] on h5 "Participant Information:" at bounding box center [532, 113] width 725 height 17
